Goal: Task Accomplishment & Management: Manage account settings

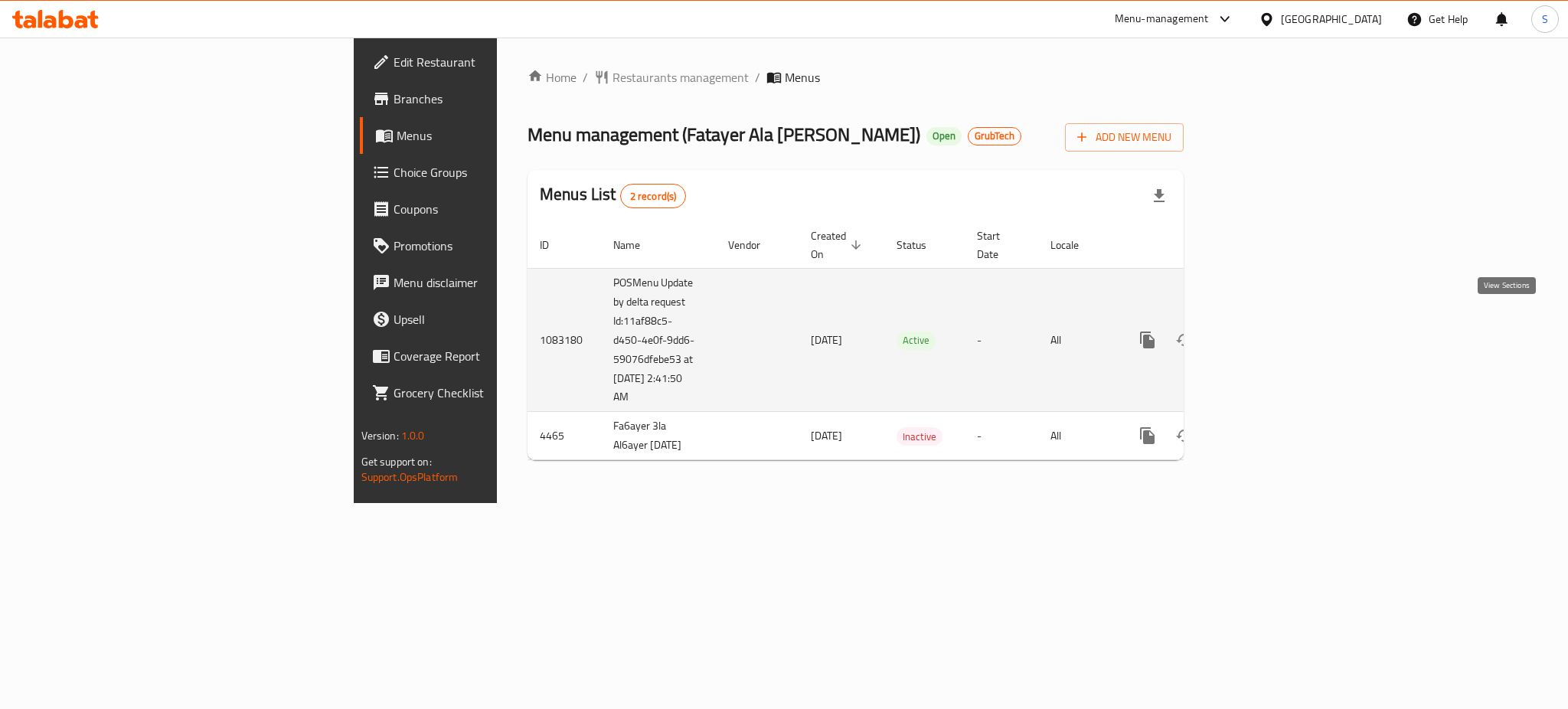
drag, startPoint x: 0, startPoint y: 0, endPoint x: 1521, endPoint y: 319, distance: 1554.1
click at [1276, 322] on link "enhanced table" at bounding box center [1257, 340] width 37 height 37
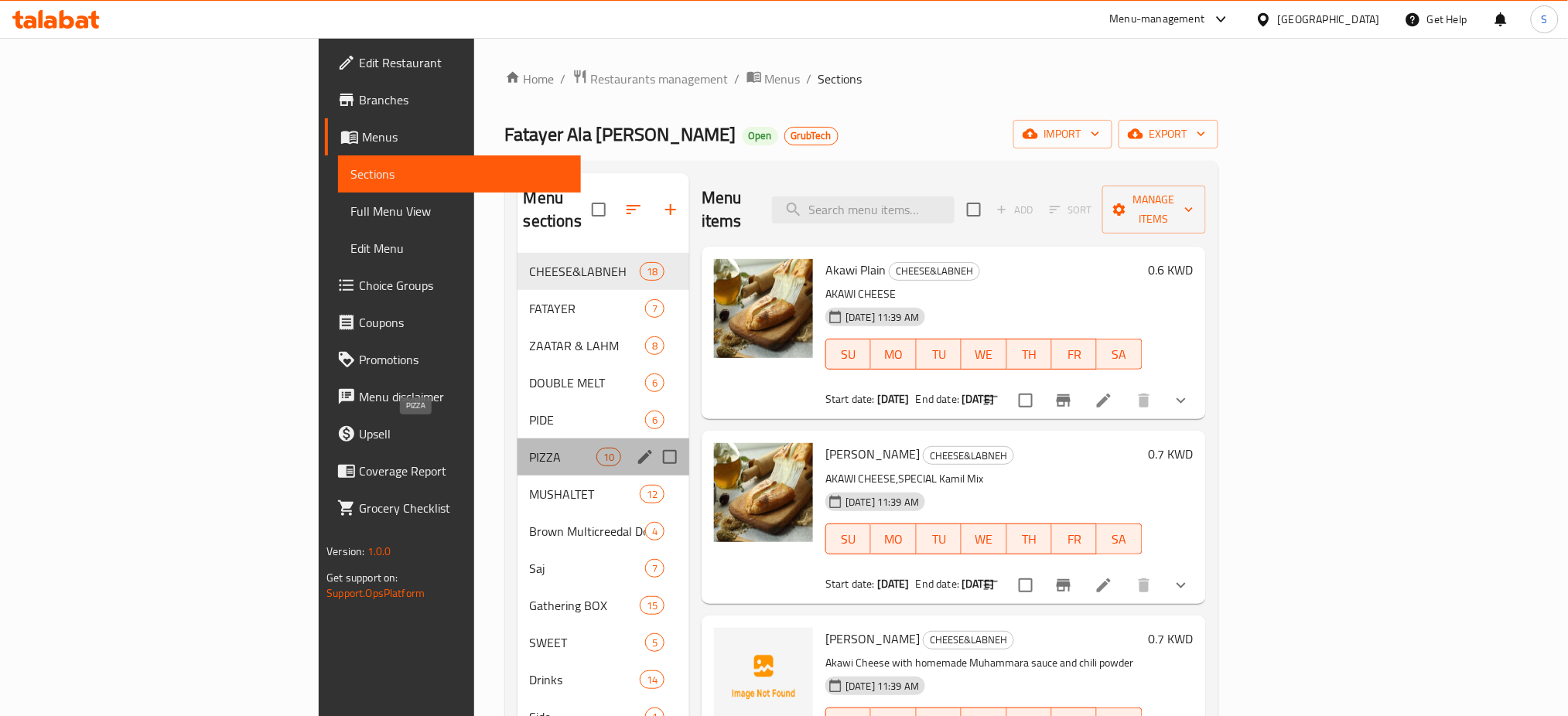
click at [530, 448] on span "PIZZA" at bounding box center [563, 457] width 66 height 19
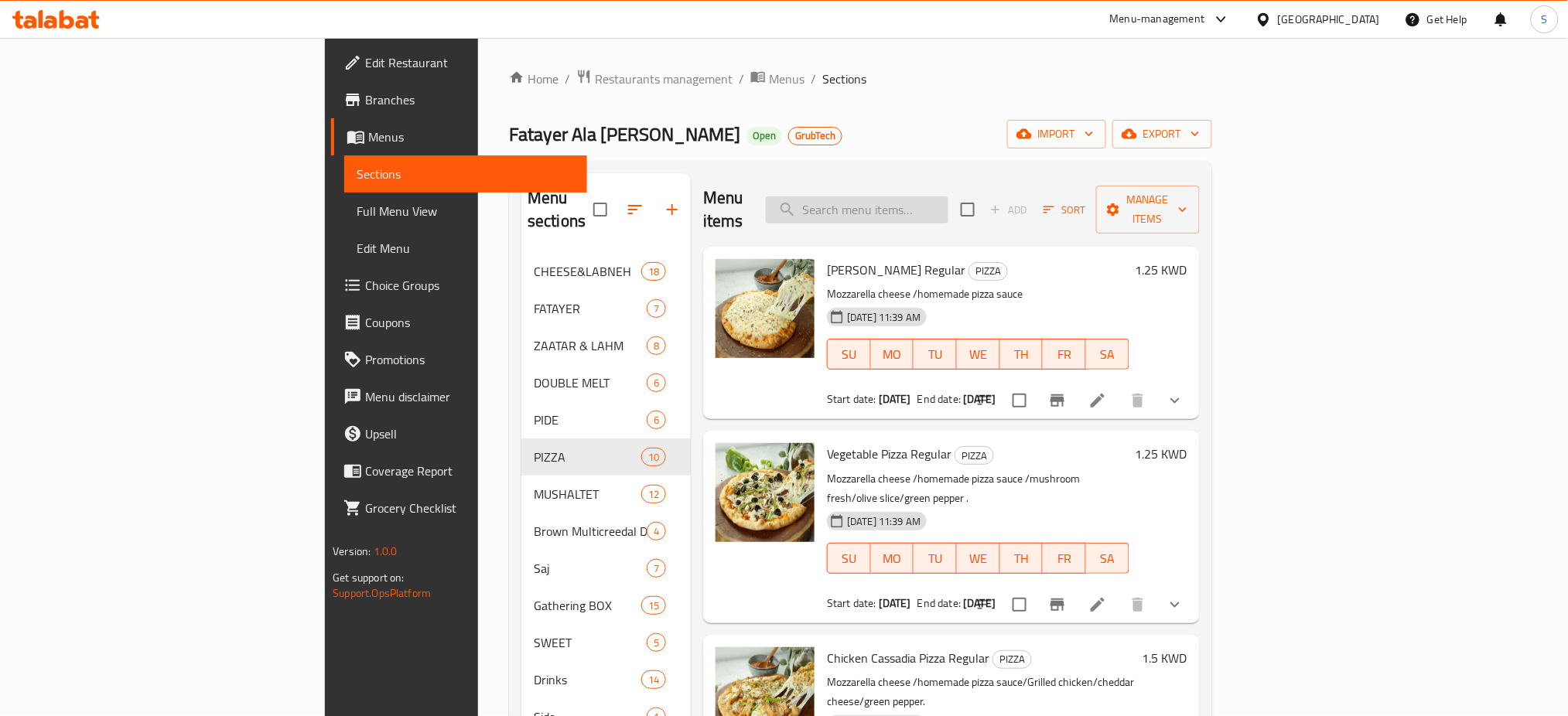
click at [940, 198] on input "search" at bounding box center [857, 210] width 182 height 27
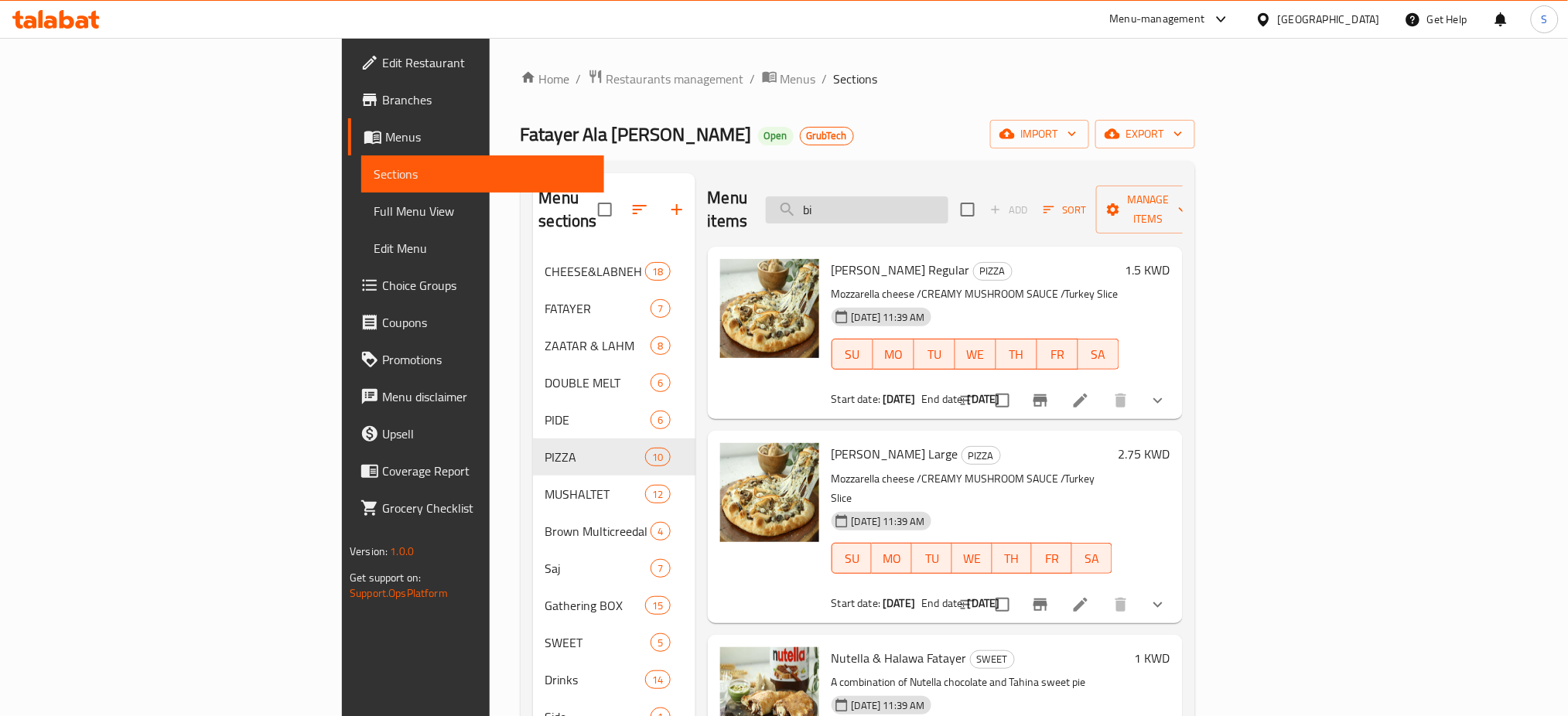
type input "b"
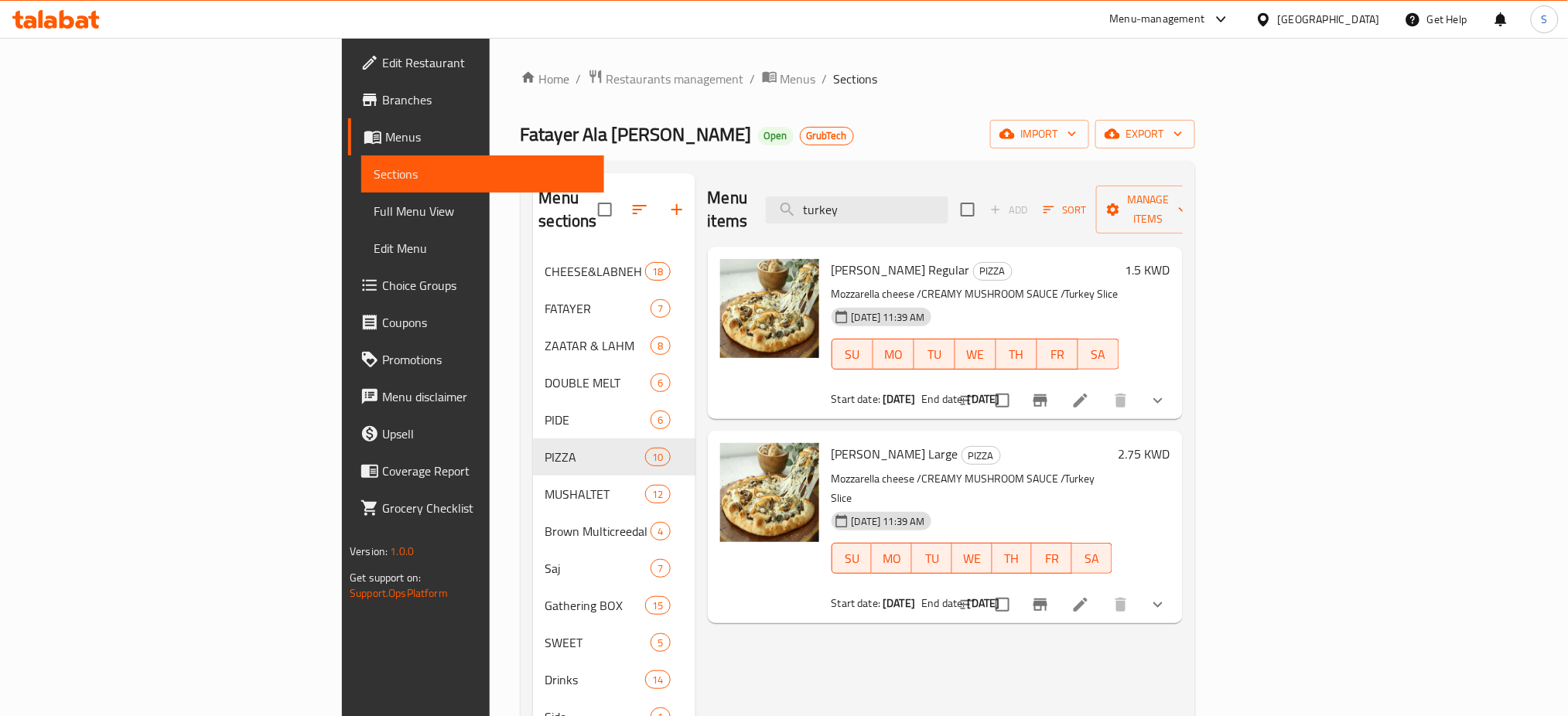
type input "turkey"
click at [606, 74] on span "Restaurants management" at bounding box center [675, 79] width 137 height 19
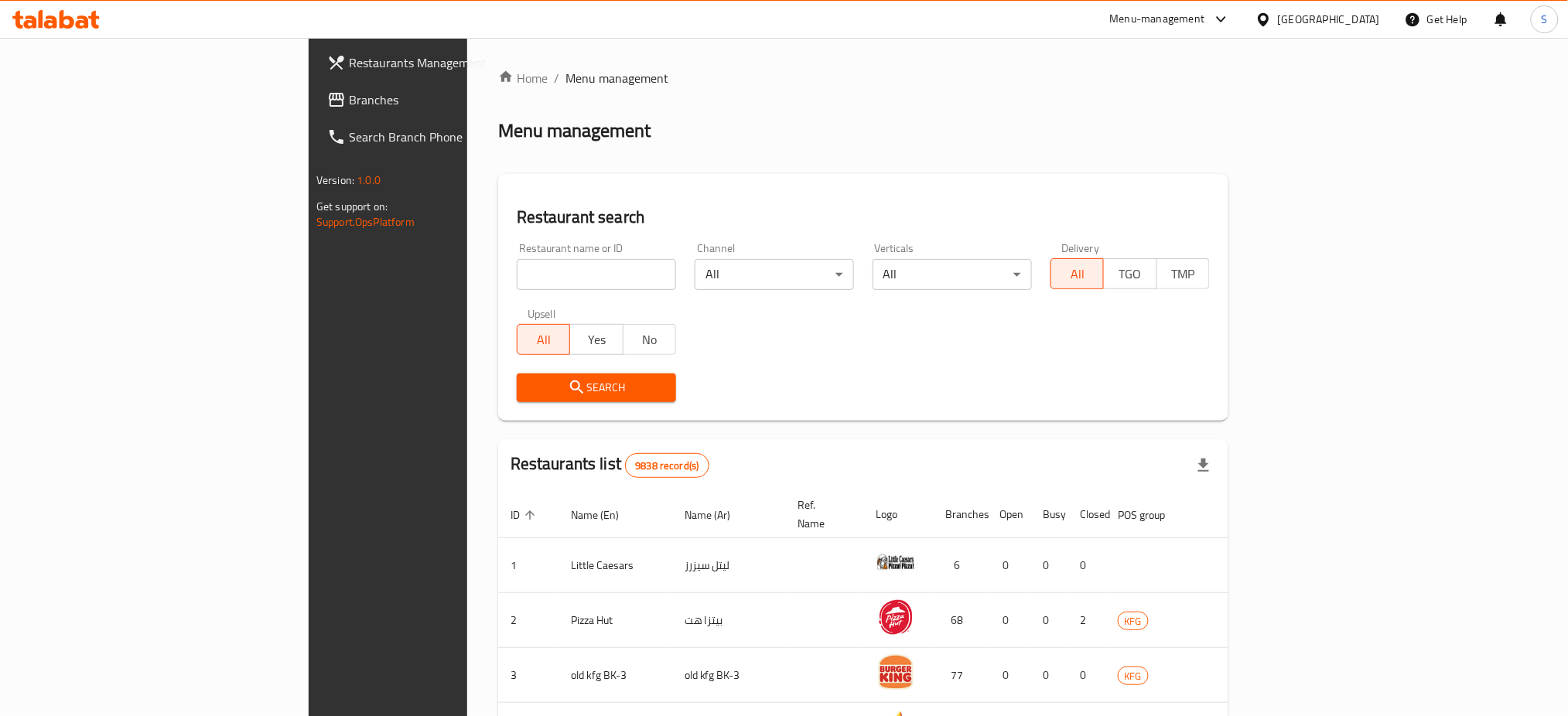
click at [349, 54] on span "Restaurants Management" at bounding box center [454, 63] width 210 height 19
